Goal: Book appointment/travel/reservation

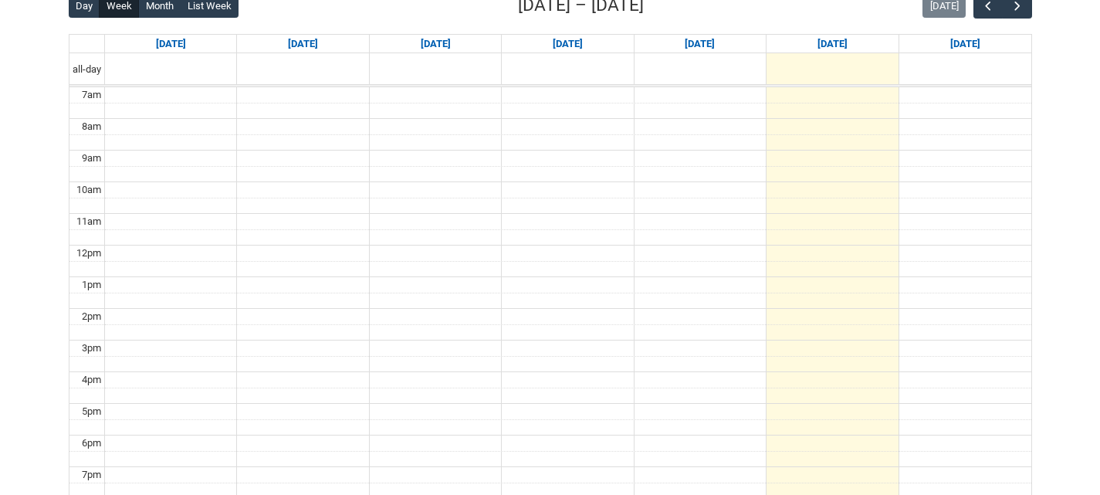
scroll to position [398, 0]
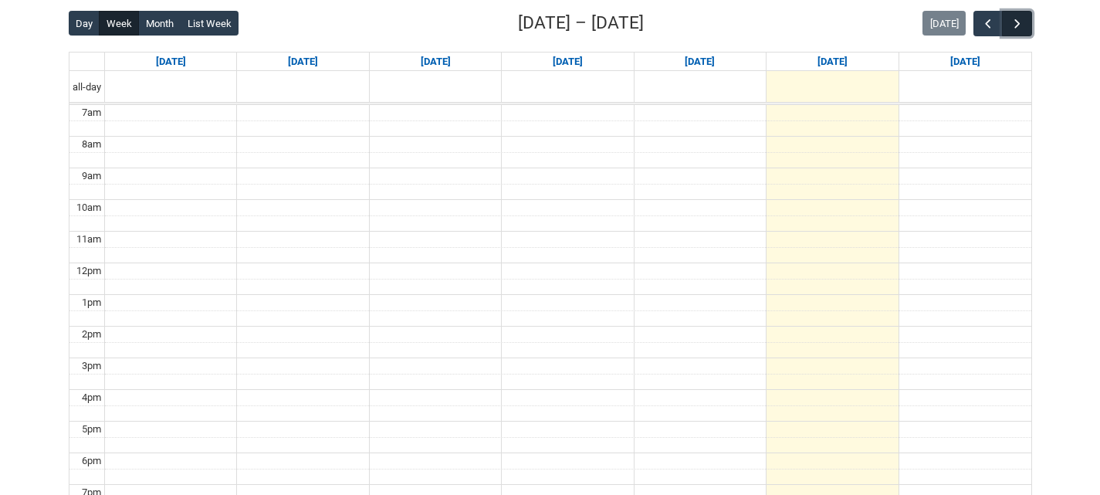
click at [1024, 20] on span "button" at bounding box center [1017, 23] width 15 height 15
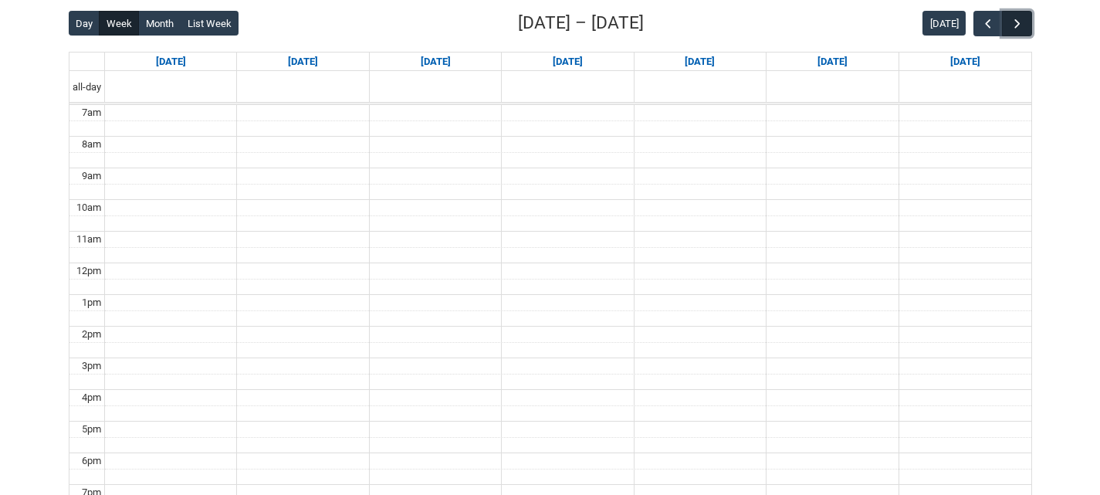
click at [1024, 20] on span "button" at bounding box center [1017, 23] width 15 height 15
click at [969, 18] on div "[DATE]" at bounding box center [976, 23] width 109 height 25
click at [983, 17] on span "button" at bounding box center [987, 23] width 15 height 15
click at [981, 16] on span "button" at bounding box center [987, 23] width 15 height 15
